Goal: Task Accomplishment & Management: Manage account settings

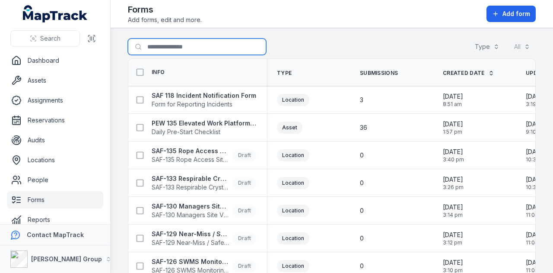
click at [189, 45] on input "Search for forms" at bounding box center [197, 46] width 138 height 16
click at [342, 47] on div "Search for forms Type All" at bounding box center [332, 48] width 408 height 20
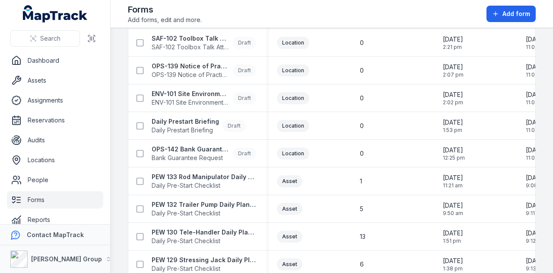
scroll to position [476, 0]
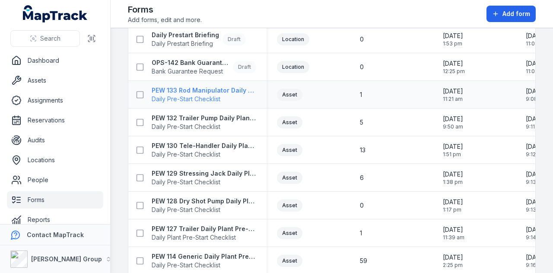
click at [233, 95] on span "Daily Pre-Start Checklist" at bounding box center [204, 99] width 105 height 9
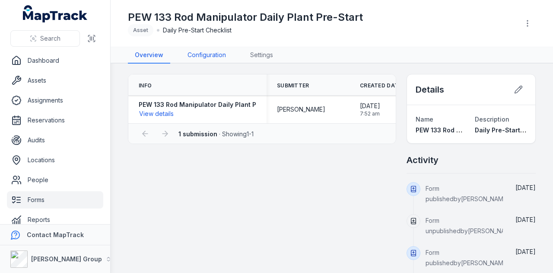
click at [207, 53] on link "Configuration" at bounding box center [207, 55] width 52 height 16
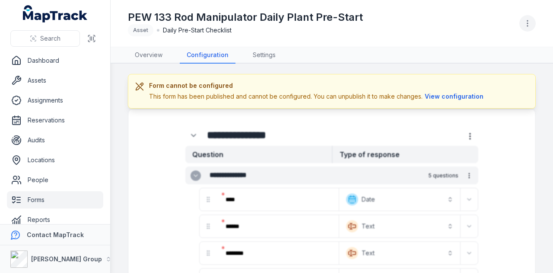
click at [530, 23] on icon "button" at bounding box center [528, 23] width 9 height 9
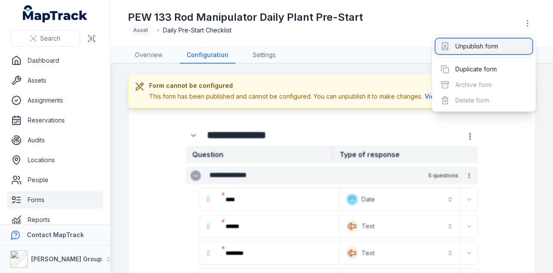
click at [498, 49] on div "Unpublish form" at bounding box center [484, 46] width 97 height 16
